Goal: Information Seeking & Learning: Learn about a topic

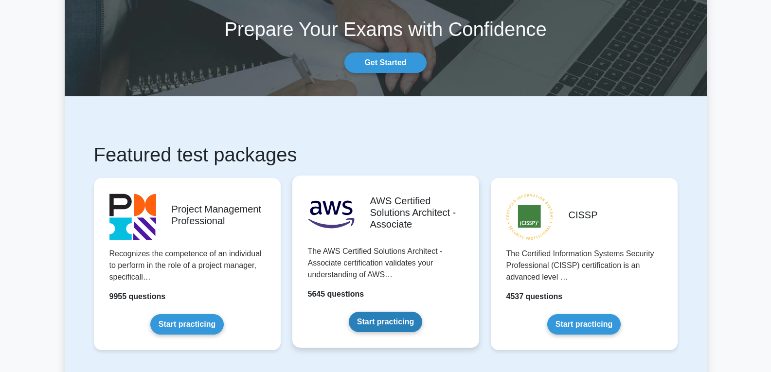
scroll to position [97, 0]
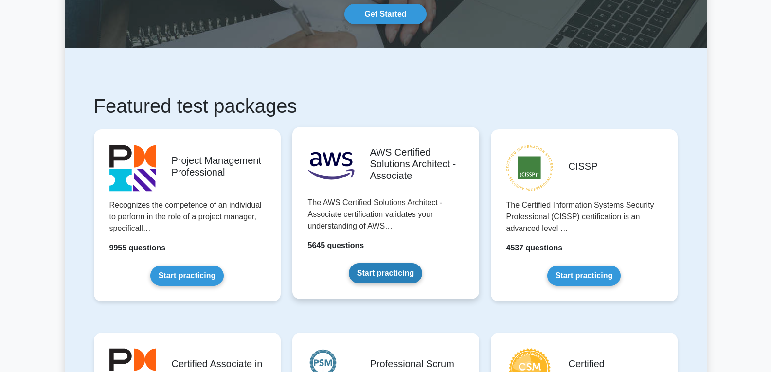
click at [389, 263] on link "Start practicing" at bounding box center [385, 273] width 73 height 20
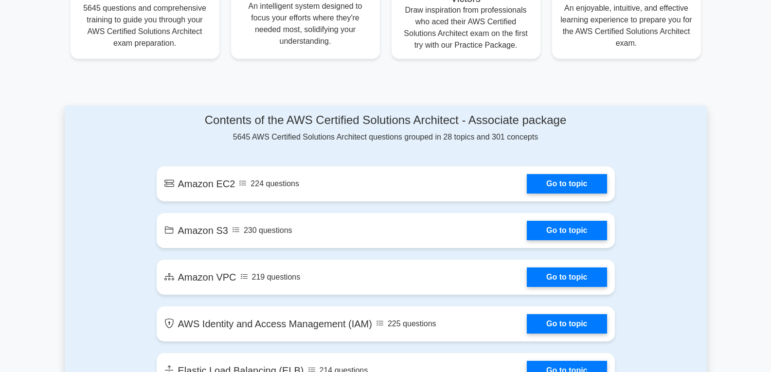
scroll to position [438, 0]
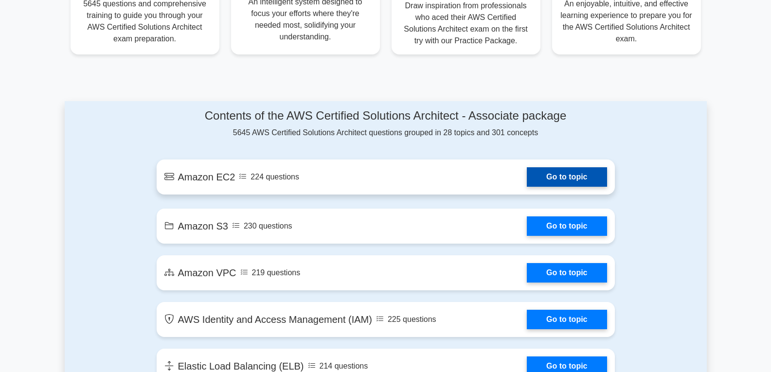
click at [547, 173] on link "Go to topic" at bounding box center [567, 176] width 80 height 19
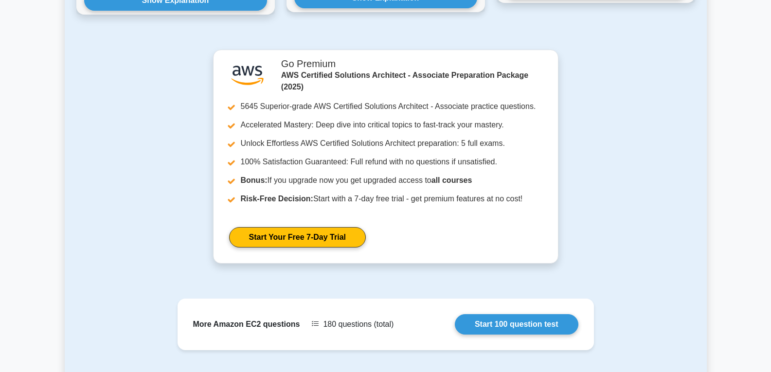
scroll to position [778, 0]
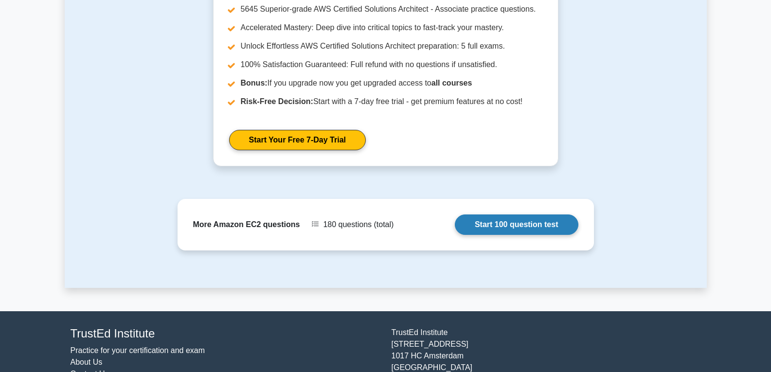
click at [487, 229] on link "Start 100 question test" at bounding box center [517, 224] width 124 height 20
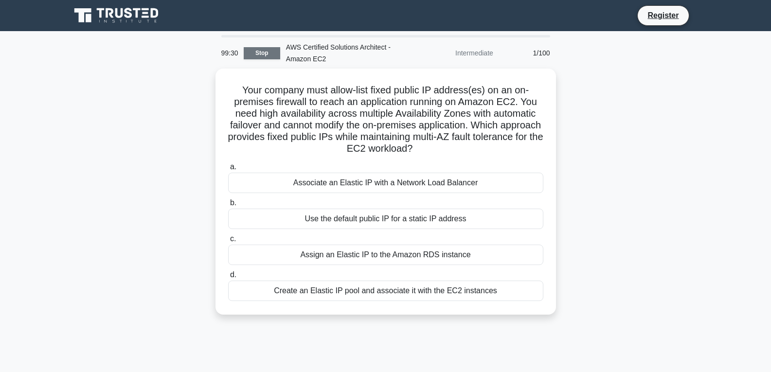
click at [252, 54] on link "Stop" at bounding box center [262, 53] width 36 height 12
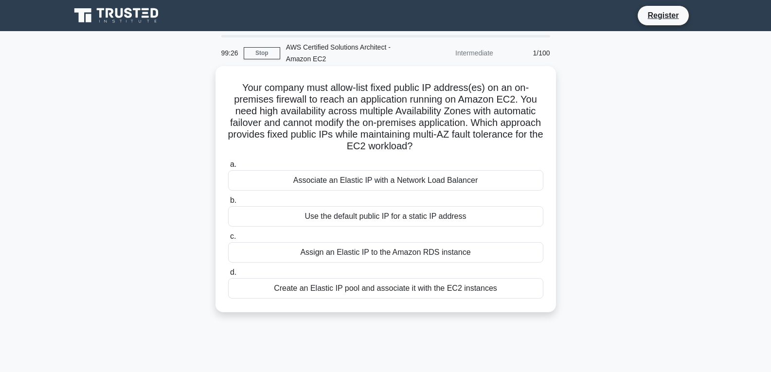
click at [339, 290] on div "Create an Elastic IP pool and associate it with the EC2 instances" at bounding box center [385, 288] width 315 height 20
click at [228, 276] on input "d. Create an Elastic IP pool and associate it with the EC2 instances" at bounding box center [228, 272] width 0 height 6
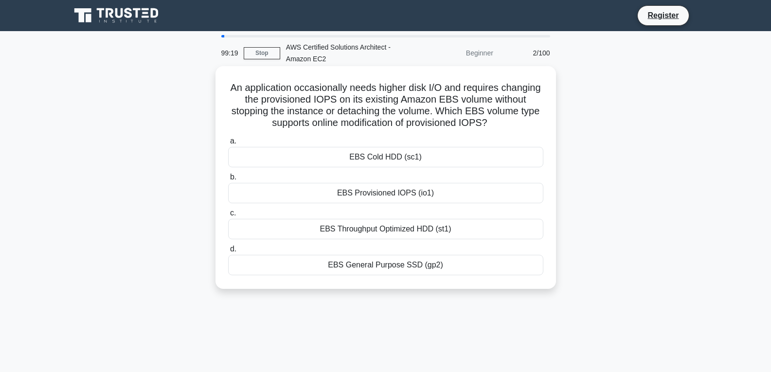
click at [370, 193] on div "EBS Provisioned IOPS (io1)" at bounding box center [385, 193] width 315 height 20
click at [228, 180] on input "b. EBS Provisioned IOPS (io1)" at bounding box center [228, 177] width 0 height 6
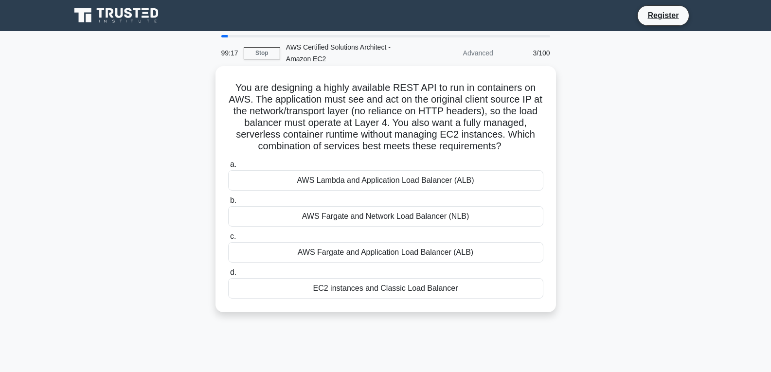
click at [383, 219] on div "AWS Fargate and Network Load Balancer (NLB)" at bounding box center [385, 216] width 315 height 20
click at [228, 204] on input "b. AWS Fargate and Network Load Balancer (NLB)" at bounding box center [228, 200] width 0 height 6
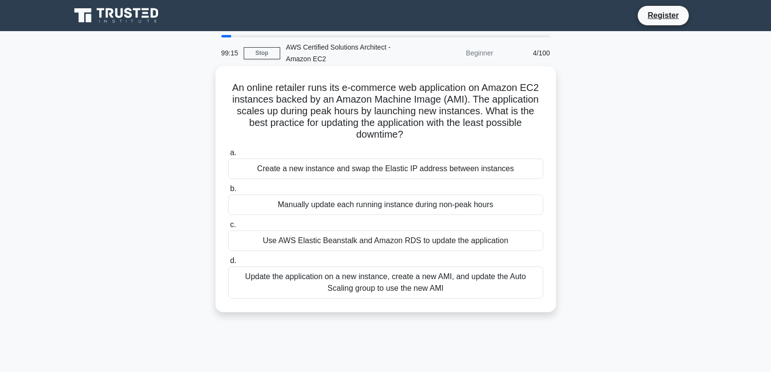
click at [359, 288] on div "Update the application on a new instance, create a new AMI, and update the Auto…" at bounding box center [385, 282] width 315 height 32
click at [228, 264] on input "d. Update the application on a new instance, create a new AMI, and update the A…" at bounding box center [228, 261] width 0 height 6
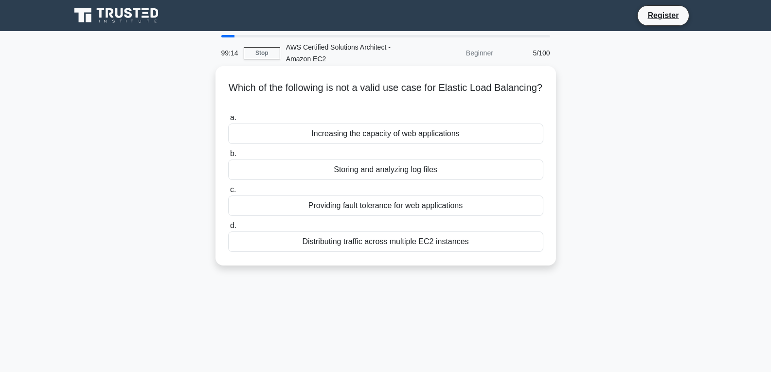
click at [382, 177] on div "Storing and analyzing log files" at bounding box center [385, 169] width 315 height 20
click at [228, 157] on input "b. Storing and analyzing log files" at bounding box center [228, 154] width 0 height 6
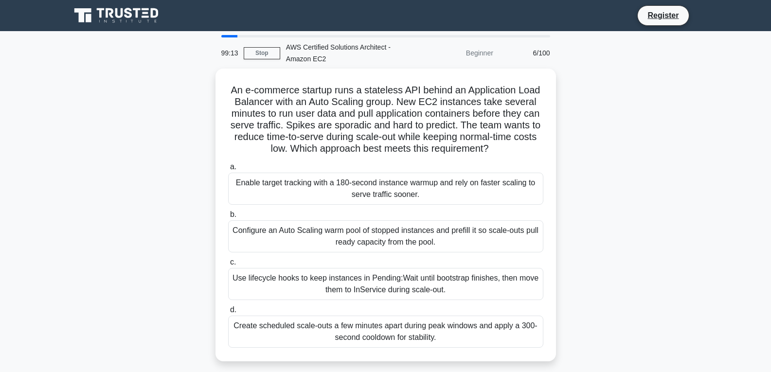
click at [369, 327] on div "Create scheduled scale-outs a few minutes apart during peak windows and apply a…" at bounding box center [385, 332] width 315 height 32
click at [228, 313] on input "d. Create scheduled scale-outs a few minutes apart during peak windows and appl…" at bounding box center [228, 310] width 0 height 6
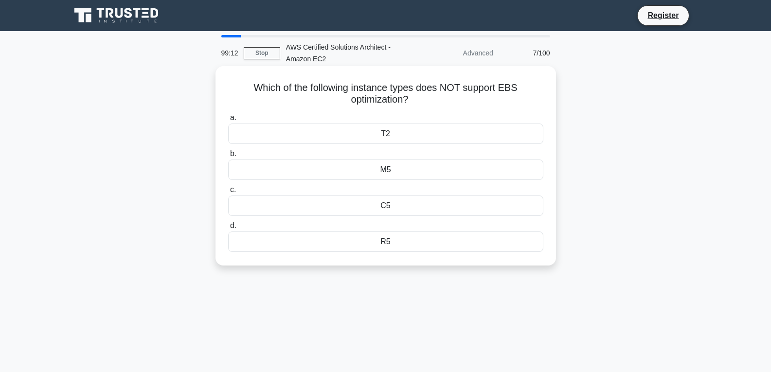
click at [402, 168] on div "M5" at bounding box center [385, 169] width 315 height 20
click at [228, 157] on input "b. M5" at bounding box center [228, 154] width 0 height 6
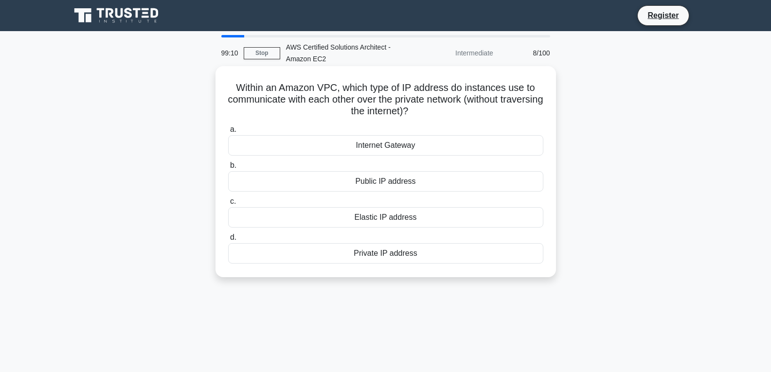
click at [382, 220] on div "Elastic IP address" at bounding box center [385, 217] width 315 height 20
click at [228, 205] on input "c. Elastic IP address" at bounding box center [228, 201] width 0 height 6
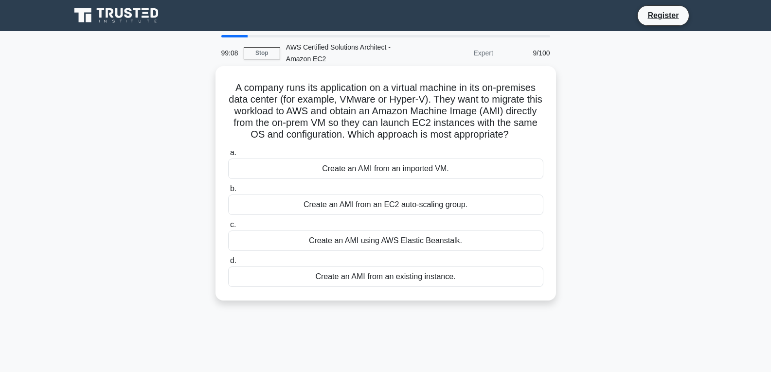
click at [394, 251] on div "Create an AMI using AWS Elastic Beanstalk." at bounding box center [385, 240] width 315 height 20
click at [228, 228] on input "c. Create an AMI using AWS Elastic Beanstalk." at bounding box center [228, 225] width 0 height 6
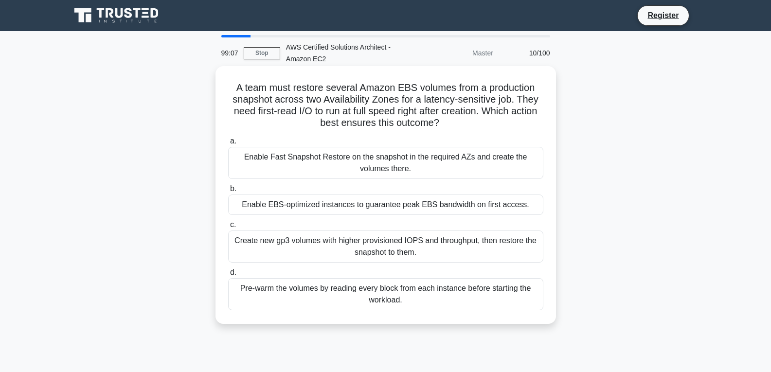
click at [385, 298] on div "Pre-warm the volumes by reading every block from each instance before starting …" at bounding box center [385, 294] width 315 height 32
click at [228, 276] on input "d. Pre-warm the volumes by reading every block from each instance before starti…" at bounding box center [228, 272] width 0 height 6
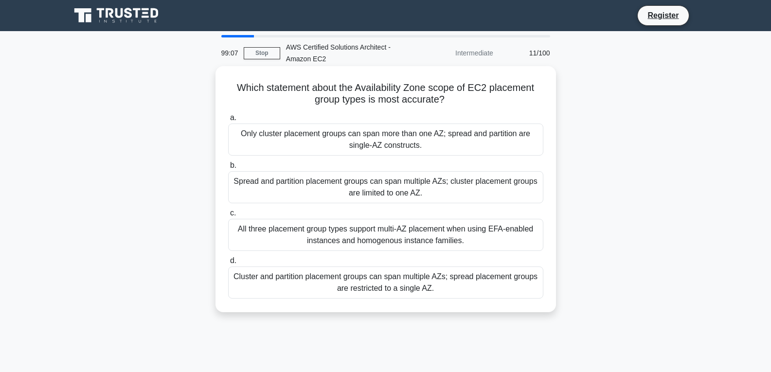
click at [391, 195] on div "Spread and partition placement groups can span multiple AZs; cluster placement …" at bounding box center [385, 187] width 315 height 32
click at [228, 169] on input "b. Spread and partition placement groups can span multiple AZs; cluster placeme…" at bounding box center [228, 165] width 0 height 6
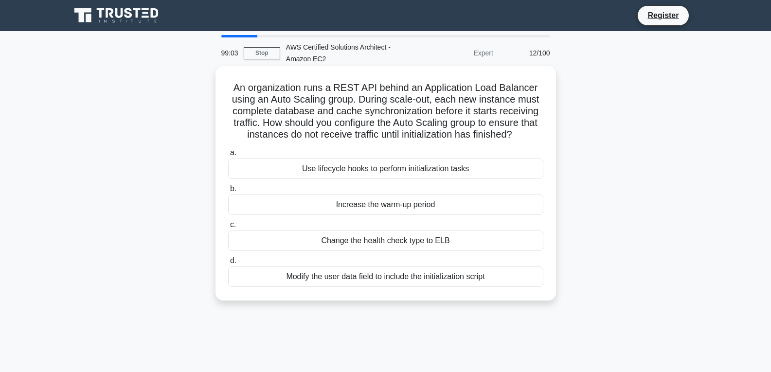
click at [386, 252] on div "a. Use lifecycle hooks to perform initialization tasks b. Increase the warm-up …" at bounding box center [385, 217] width 327 height 144
click at [388, 242] on div "Change the health check type to ELB" at bounding box center [385, 240] width 315 height 20
click at [228, 228] on input "c. Change the health check type to ELB" at bounding box center [228, 225] width 0 height 6
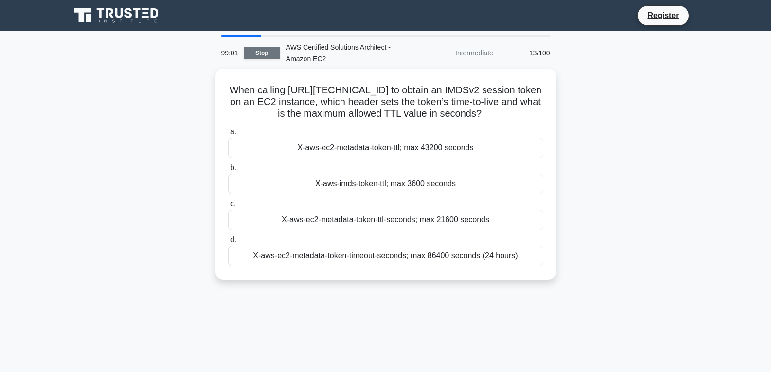
click at [258, 53] on link "Stop" at bounding box center [262, 53] width 36 height 12
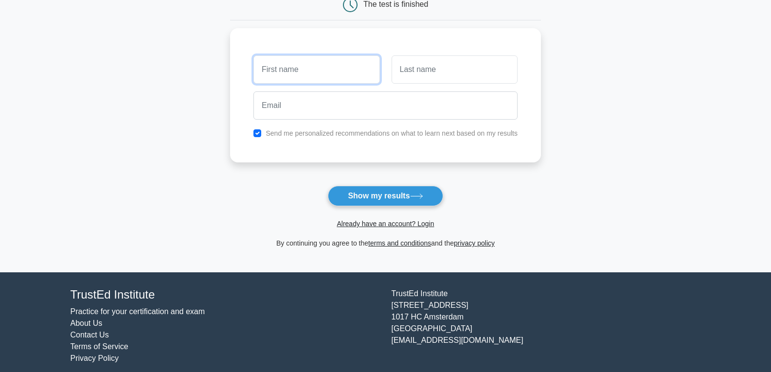
scroll to position [117, 0]
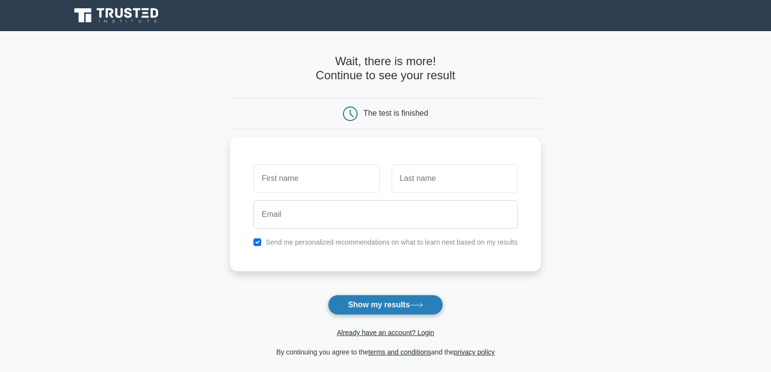
click at [409, 299] on button "Show my results" at bounding box center [385, 305] width 115 height 20
